Goal: Transaction & Acquisition: Obtain resource

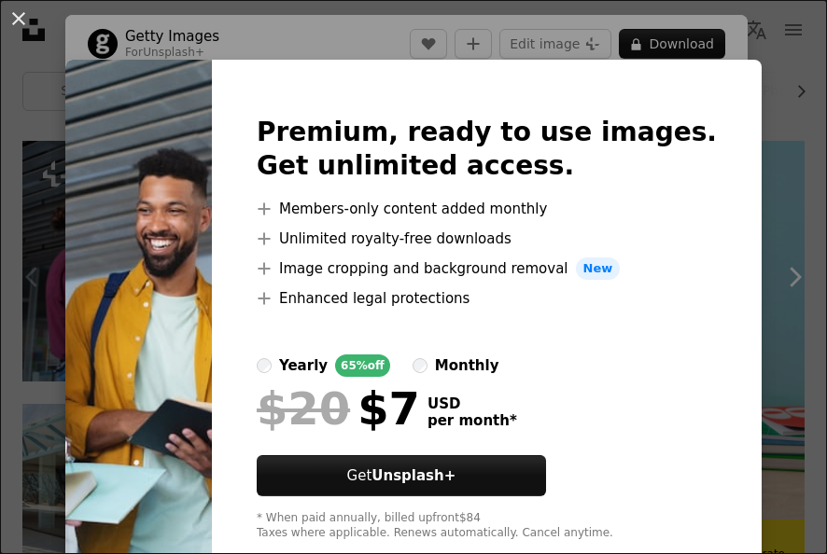
click at [134, 247] on img at bounding box center [138, 328] width 146 height 537
click at [767, 125] on div "An X shape Premium, ready to use images. Get unlimited access. A plus sign Memb…" at bounding box center [413, 277] width 827 height 554
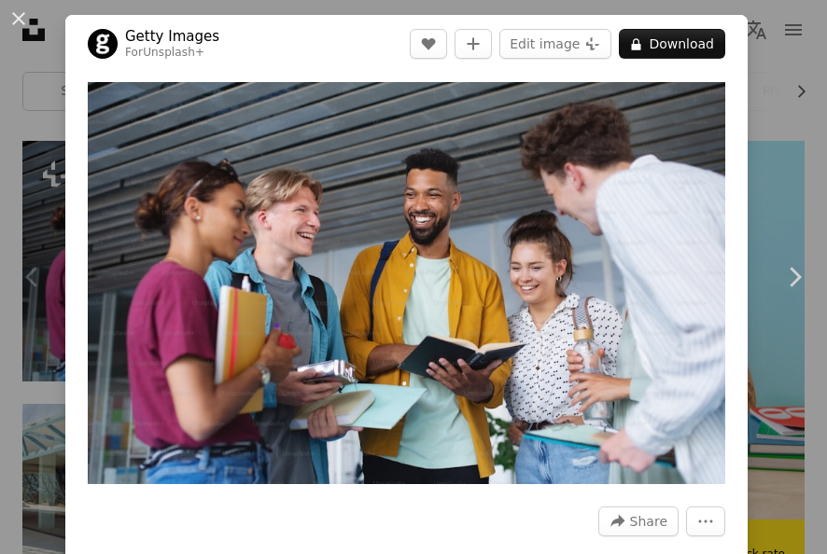
click at [749, 76] on div "An X shape Chevron left Chevron right Getty Images For Unsplash+ A heart A plus…" at bounding box center [413, 277] width 827 height 554
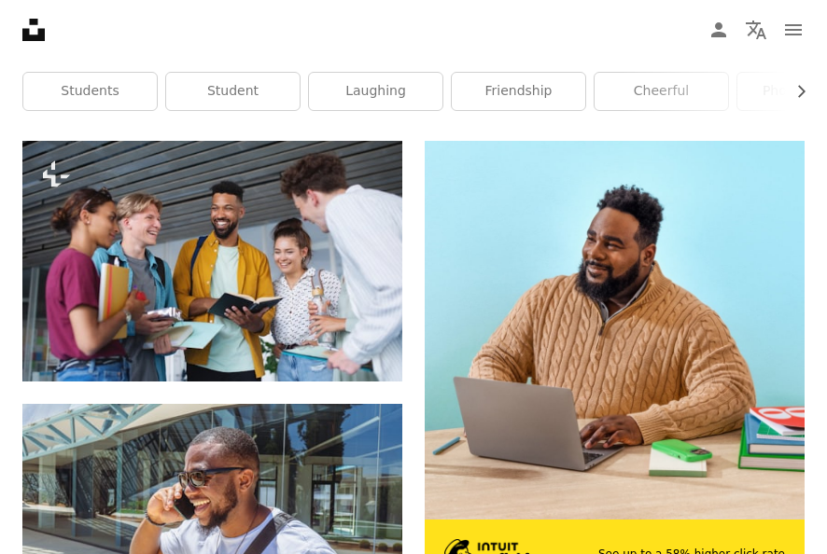
click at [749, 76] on link "photography" at bounding box center [803, 91] width 133 height 37
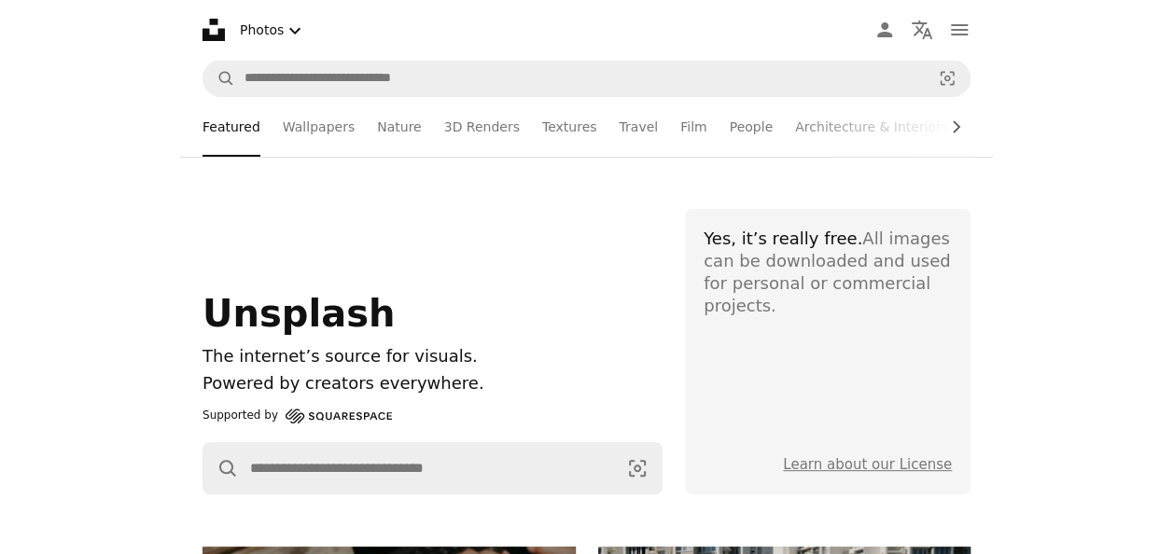
scroll to position [187, 0]
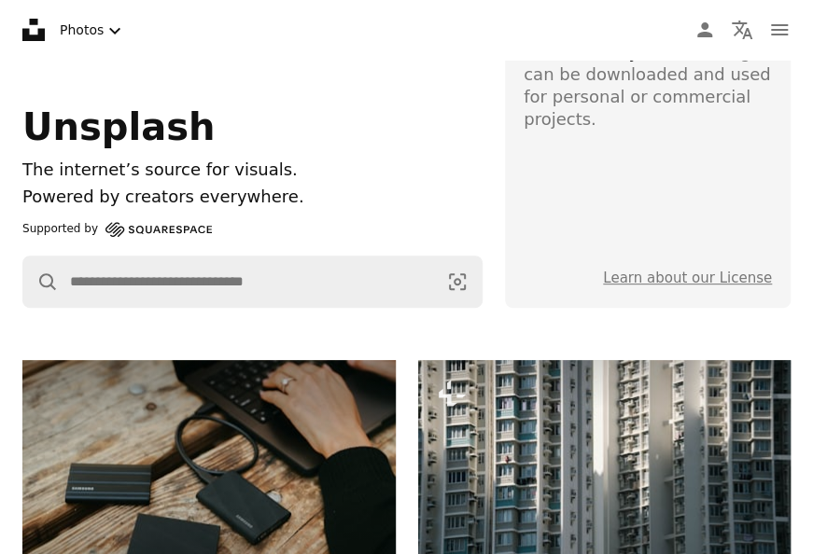
drag, startPoint x: 825, startPoint y: 127, endPoint x: 1169, endPoint y: 30, distance: 357.7
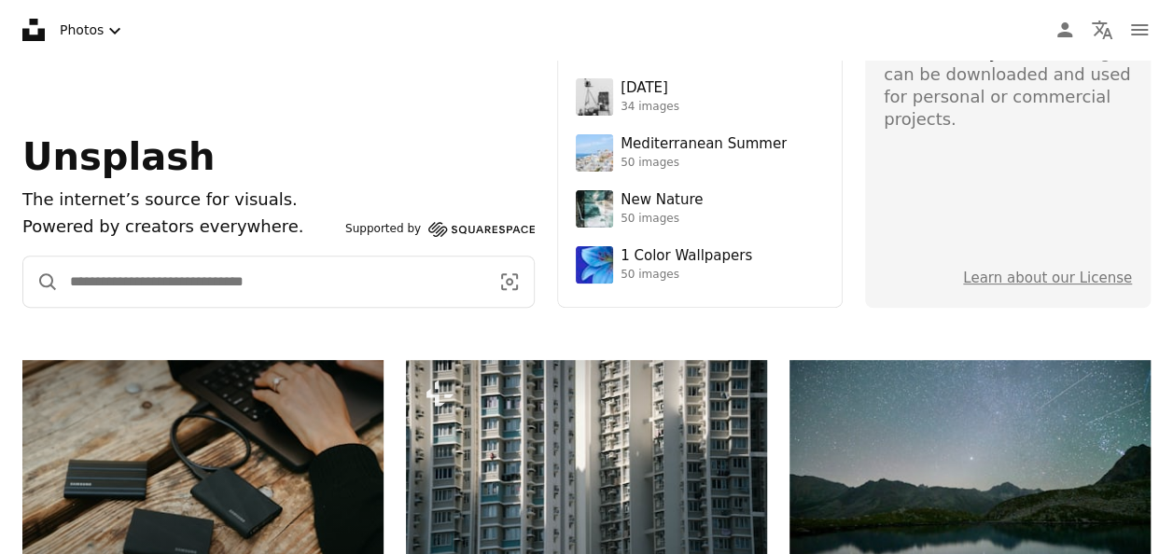
click at [262, 280] on input "Find visuals sitewide" at bounding box center [272, 282] width 426 height 50
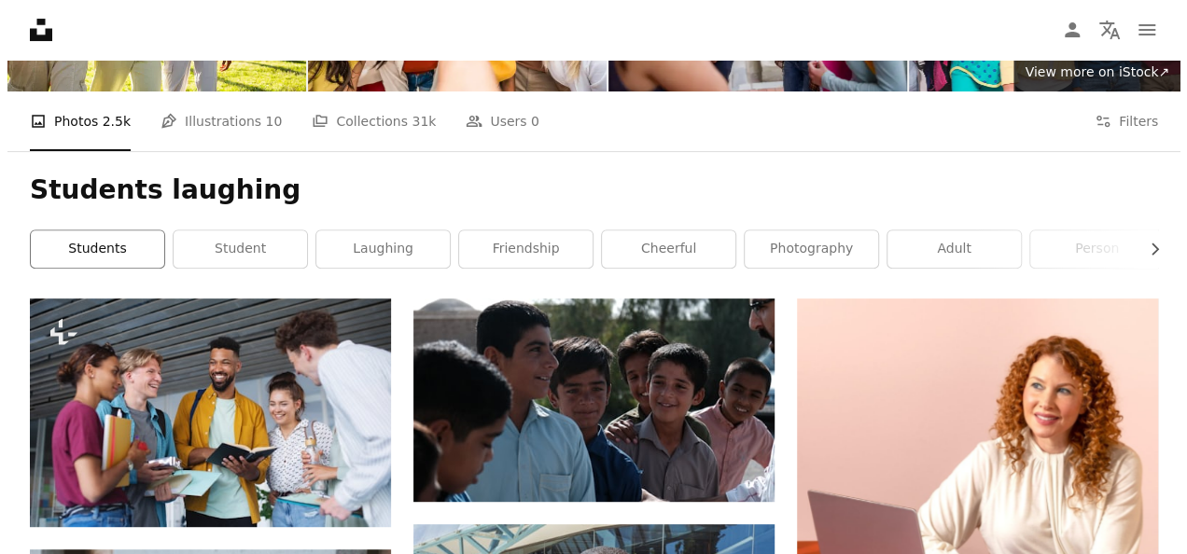
scroll to position [187, 0]
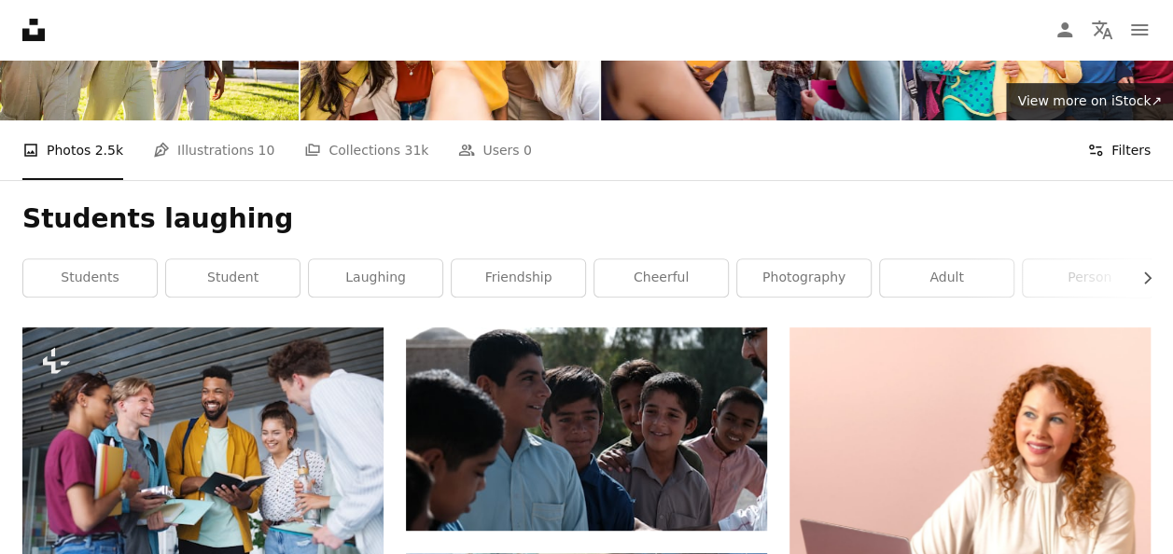
click at [826, 149] on button "Filters Filters" at bounding box center [1118, 150] width 63 height 60
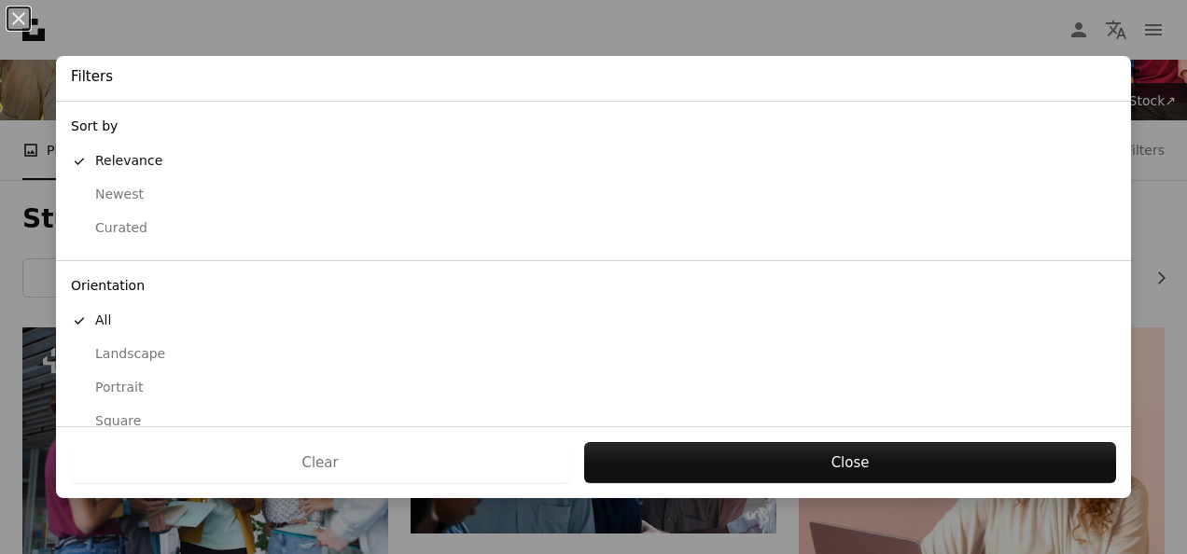
scroll to position [183, 0]
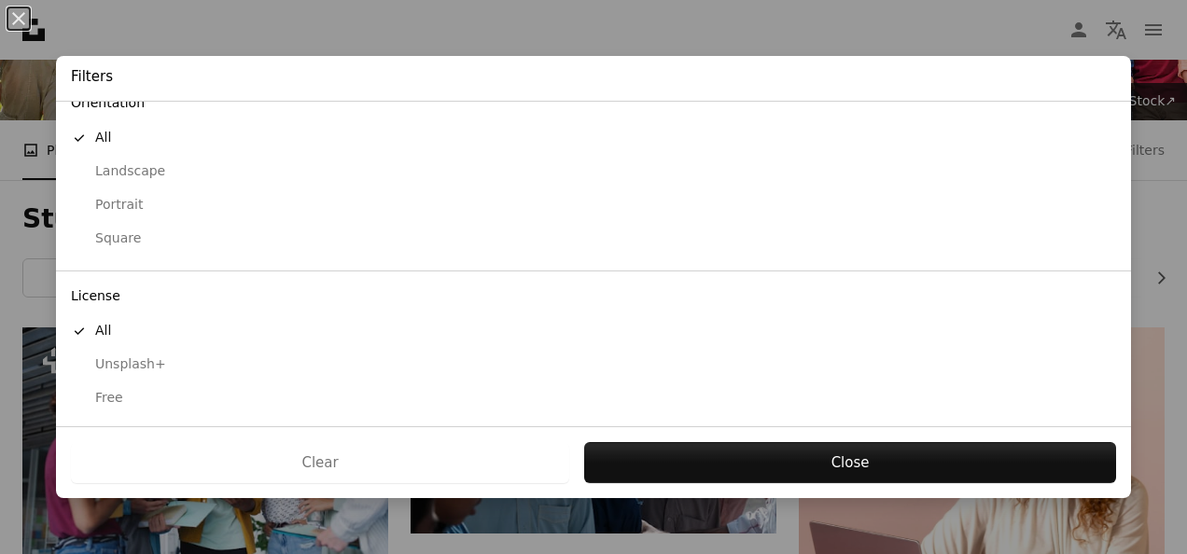
click at [105, 401] on div "Free" at bounding box center [593, 398] width 1045 height 19
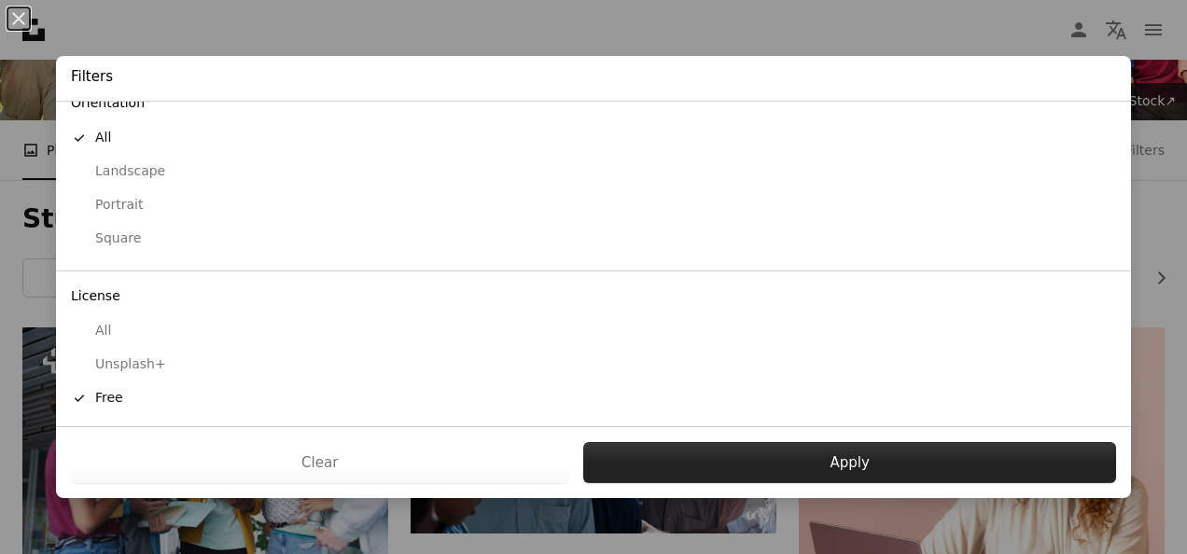
click at [776, 457] on button "Apply" at bounding box center [849, 462] width 533 height 41
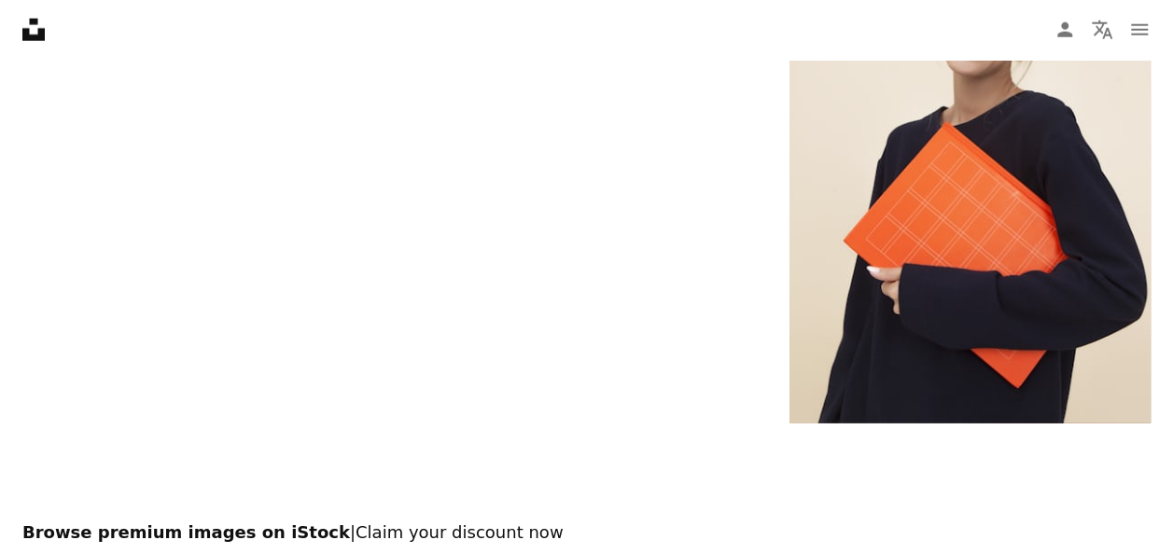
scroll to position [2426, 0]
